Goal: Find specific page/section: Find specific page/section

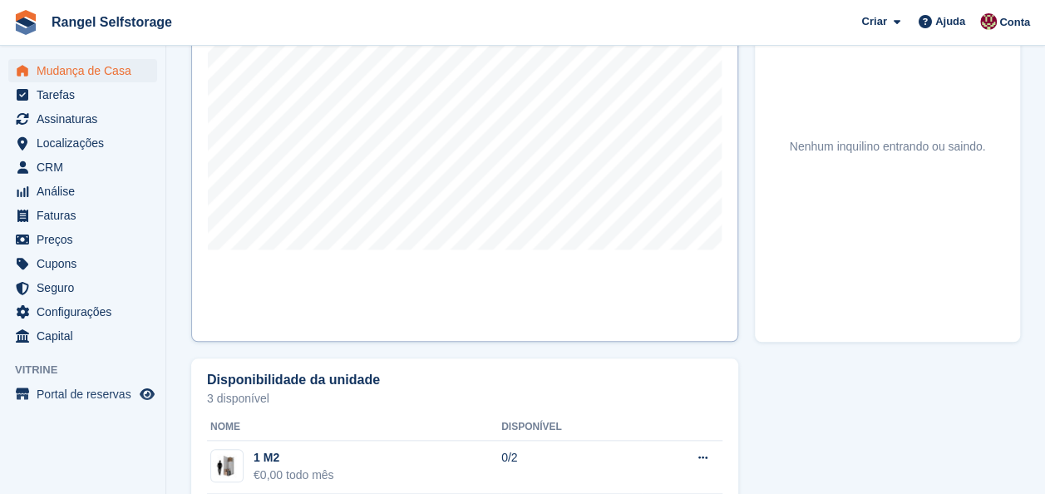
scroll to position [748, 0]
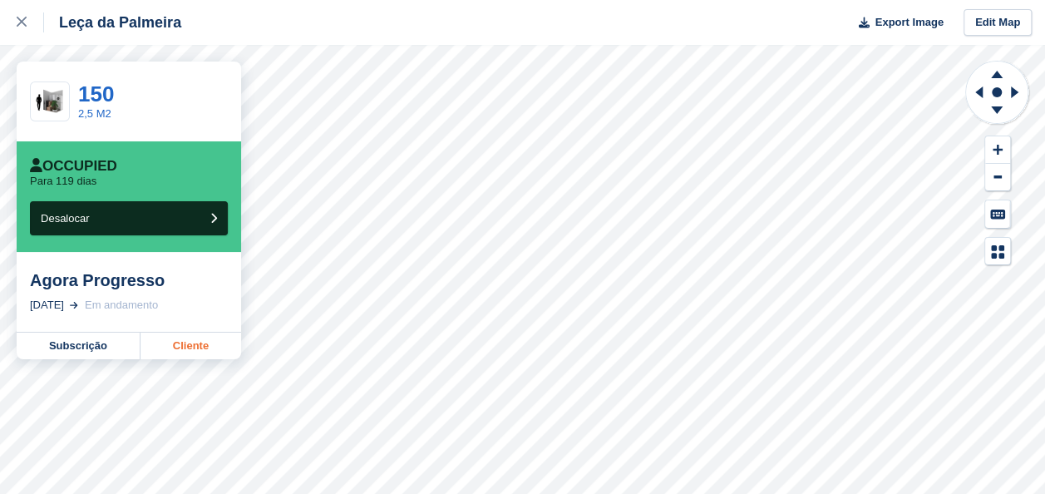
click at [191, 354] on link "Cliente" at bounding box center [190, 346] width 101 height 27
